Goal: Task Accomplishment & Management: Use online tool/utility

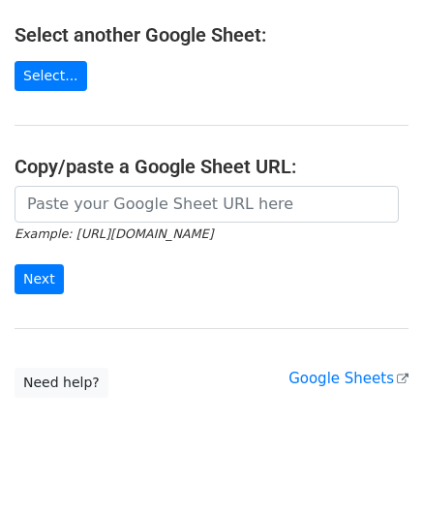
scroll to position [253, 0]
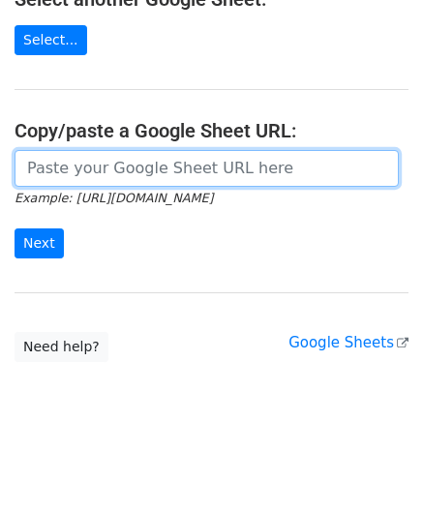
click at [122, 163] on input "url" at bounding box center [207, 168] width 384 height 37
paste input "[URL][DOMAIN_NAME]"
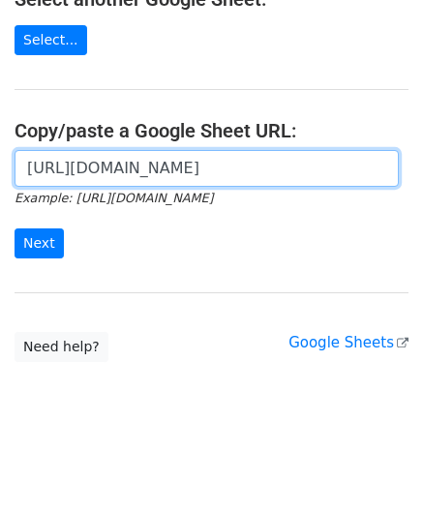
scroll to position [0, 418]
type input "[URL][DOMAIN_NAME]"
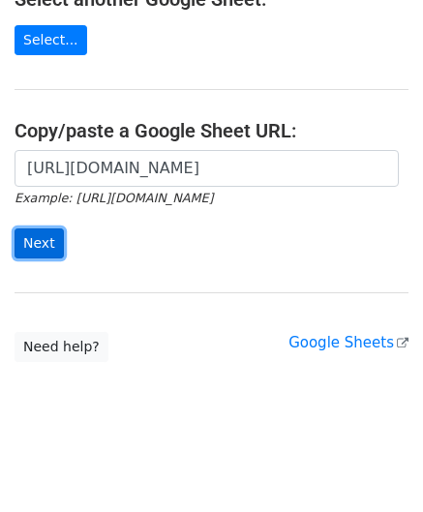
click at [44, 237] on input "Next" at bounding box center [39, 243] width 49 height 30
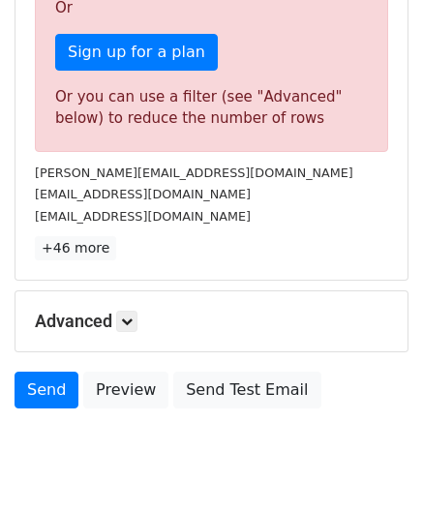
scroll to position [653, 0]
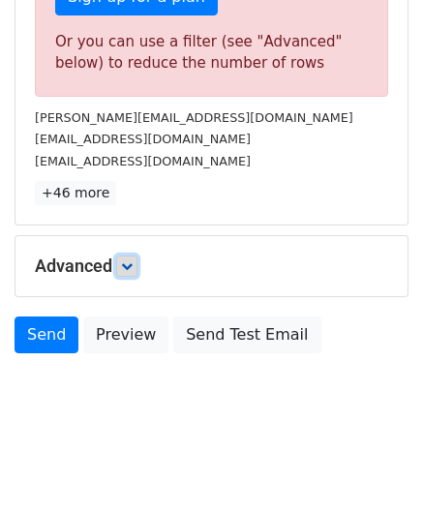
click at [132, 265] on icon at bounding box center [127, 266] width 12 height 12
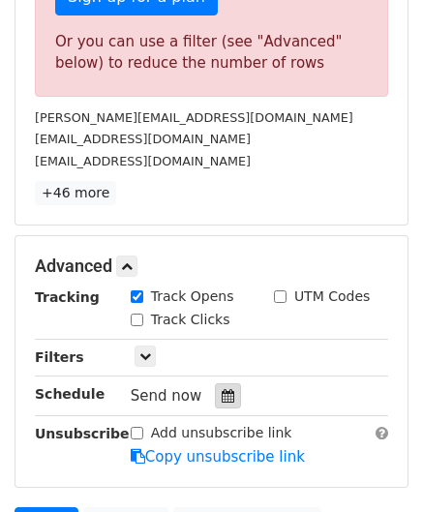
click at [221, 389] on icon at bounding box center [227, 396] width 13 height 14
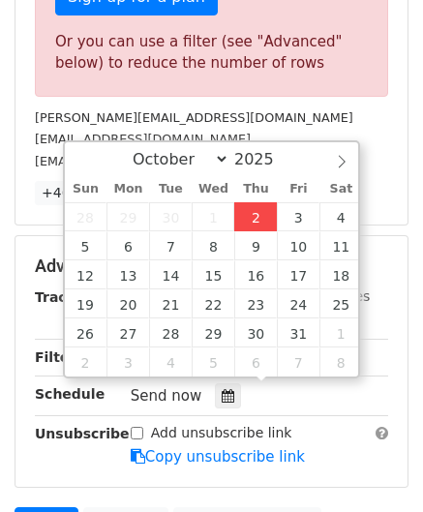
type input "[DATE] 12:00"
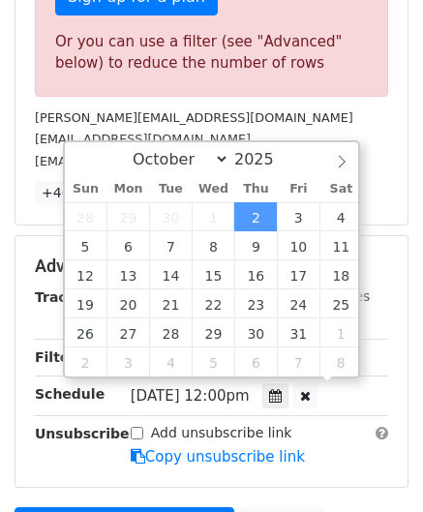
scroll to position [0, 0]
paste input "8"
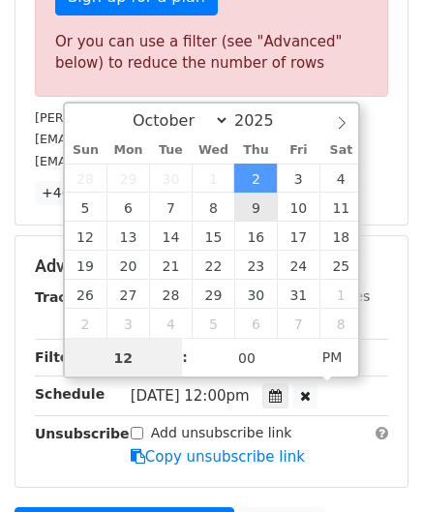
type input "8"
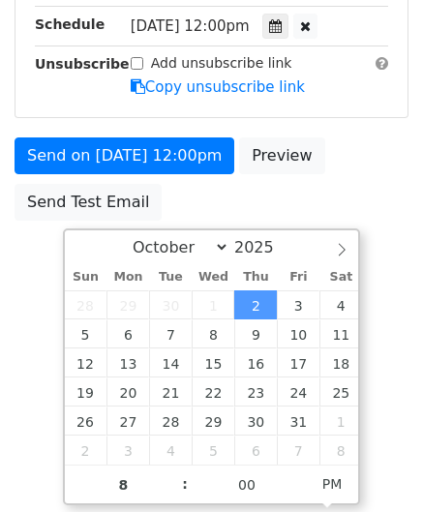
type input "2025-10-02 20:00"
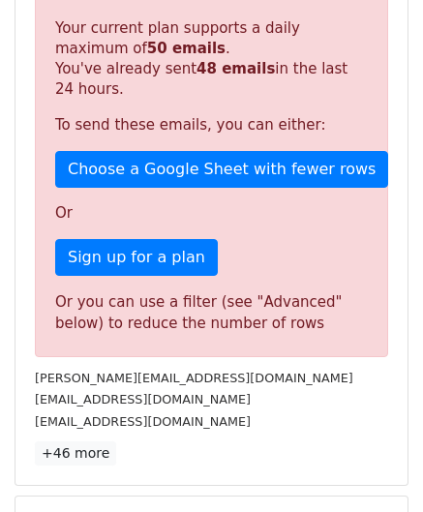
scroll to position [887, 0]
